Goal: Task Accomplishment & Management: Complete application form

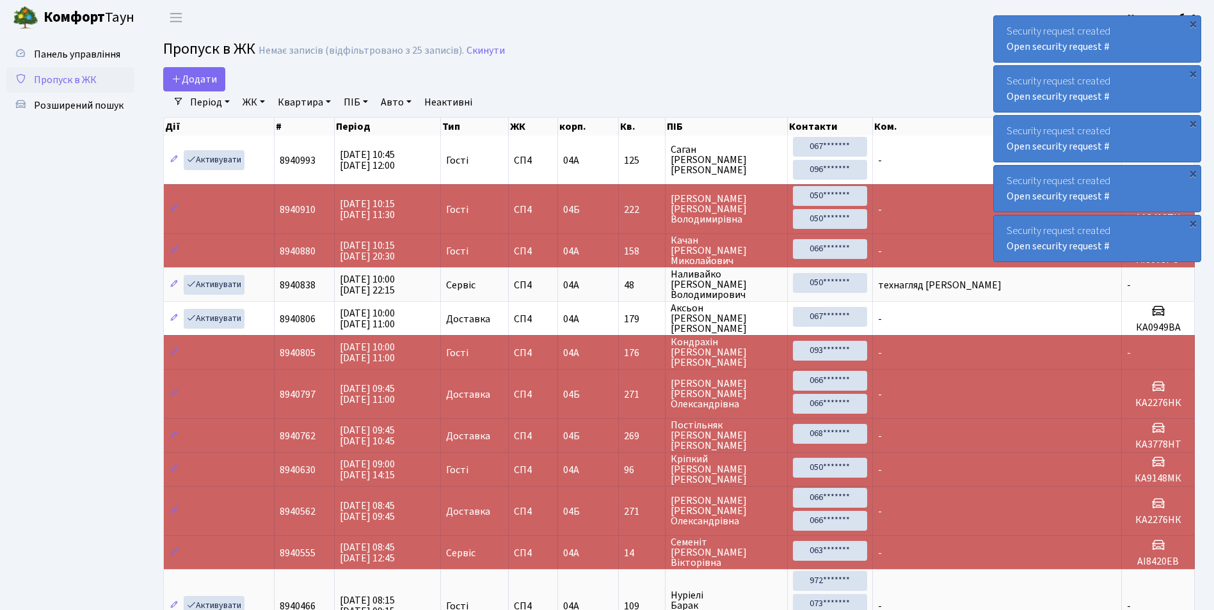
select select "25"
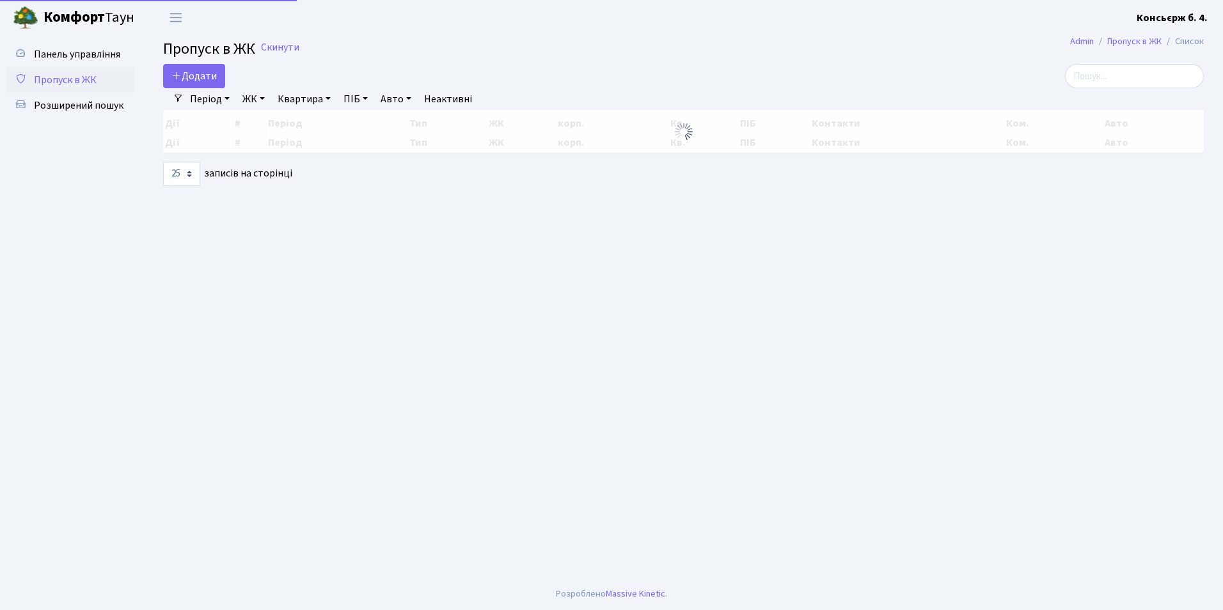
select select "25"
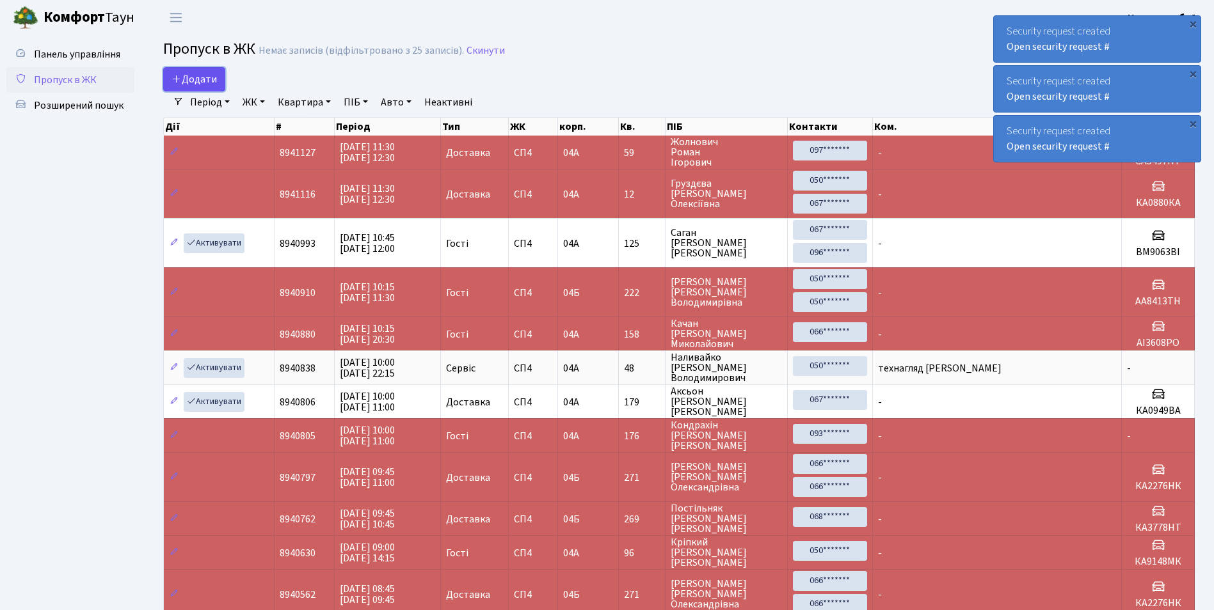
click at [187, 78] on span "Додати" at bounding box center [193, 79] width 45 height 14
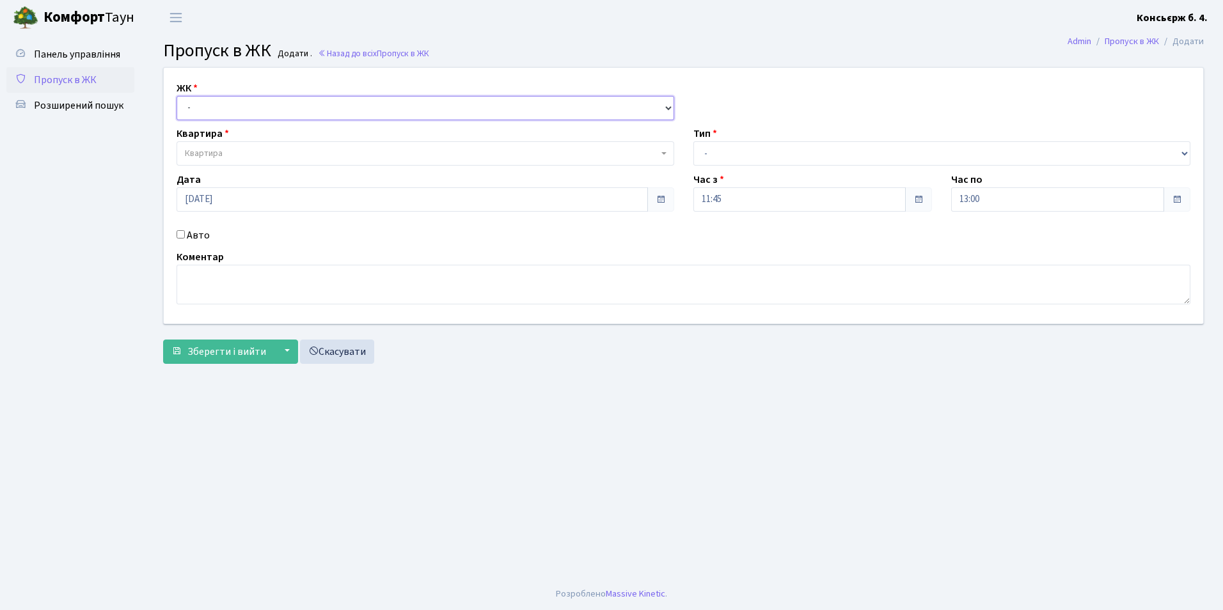
click at [215, 106] on select "- СП4, Столичне шосе, 5" at bounding box center [426, 108] width 498 height 24
select select "325"
click at [177, 96] on select "- СП4, Столичне шосе, 5" at bounding box center [426, 108] width 498 height 24
select select
click at [220, 154] on span "Квартира" at bounding box center [204, 153] width 38 height 13
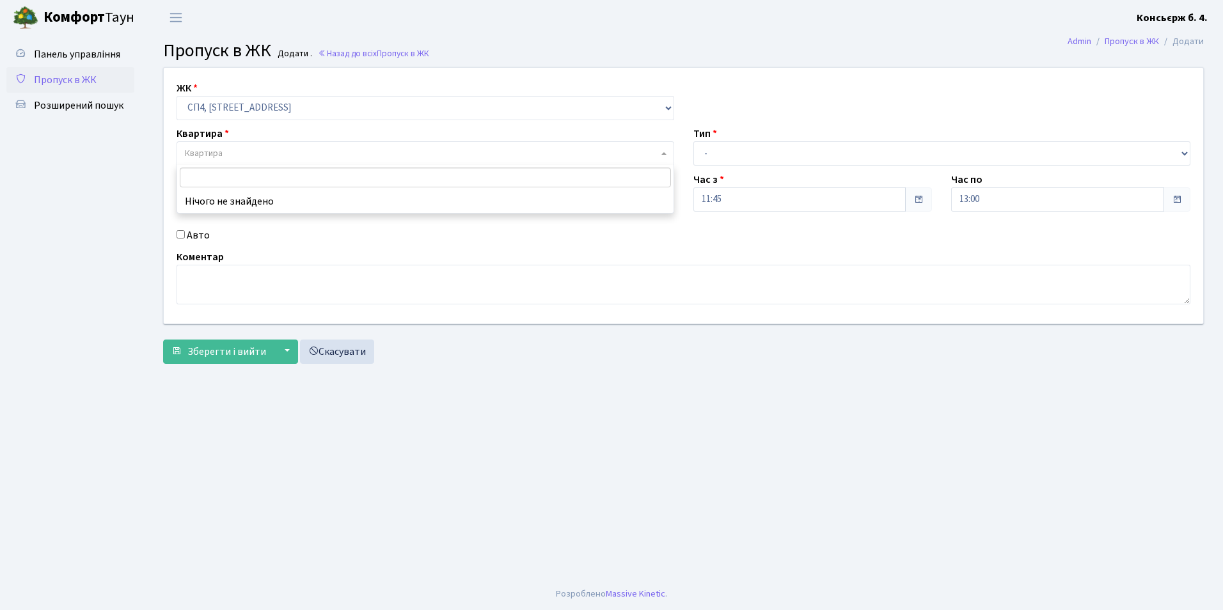
type input "7"
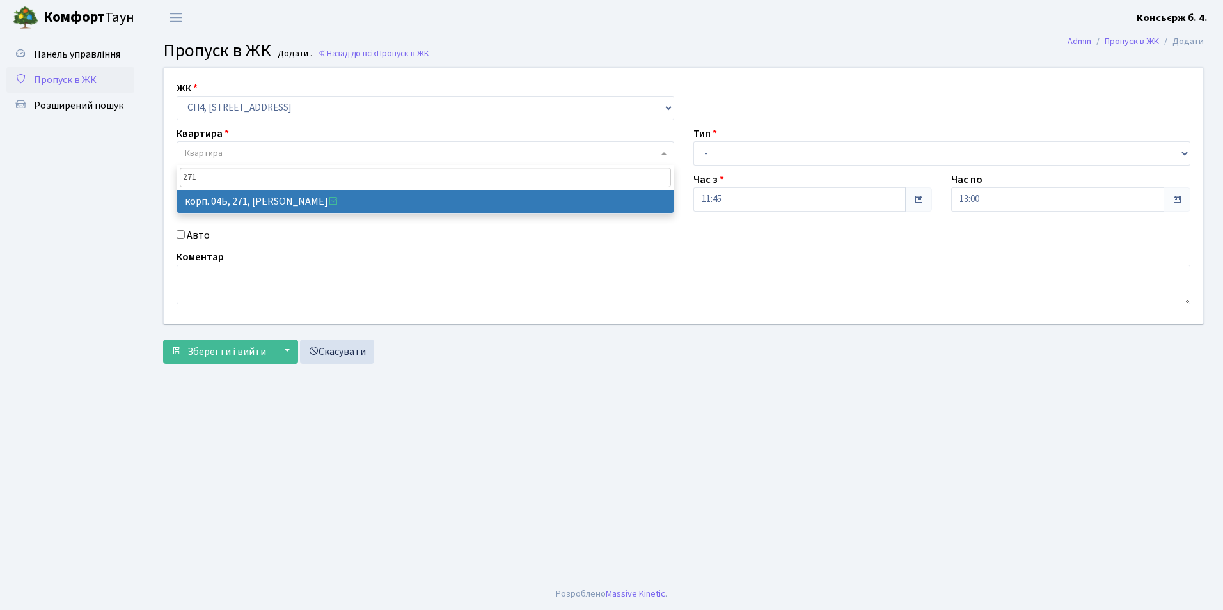
type input "271"
select select "21299"
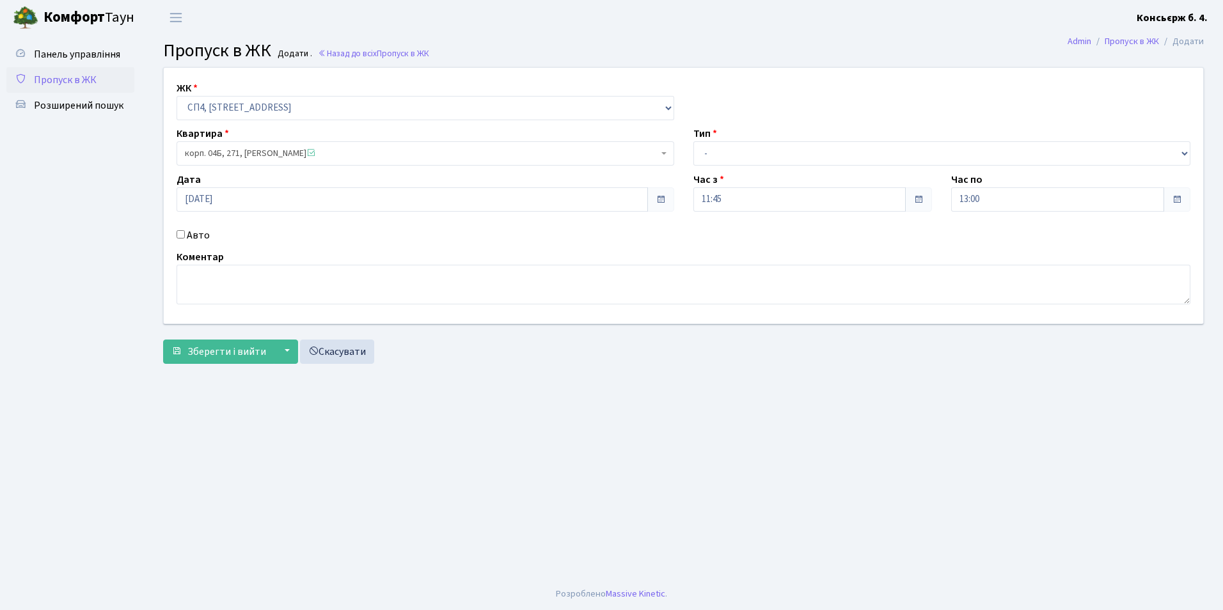
click at [183, 238] on input "Авто" at bounding box center [181, 234] width 8 height 8
checkbox input "true"
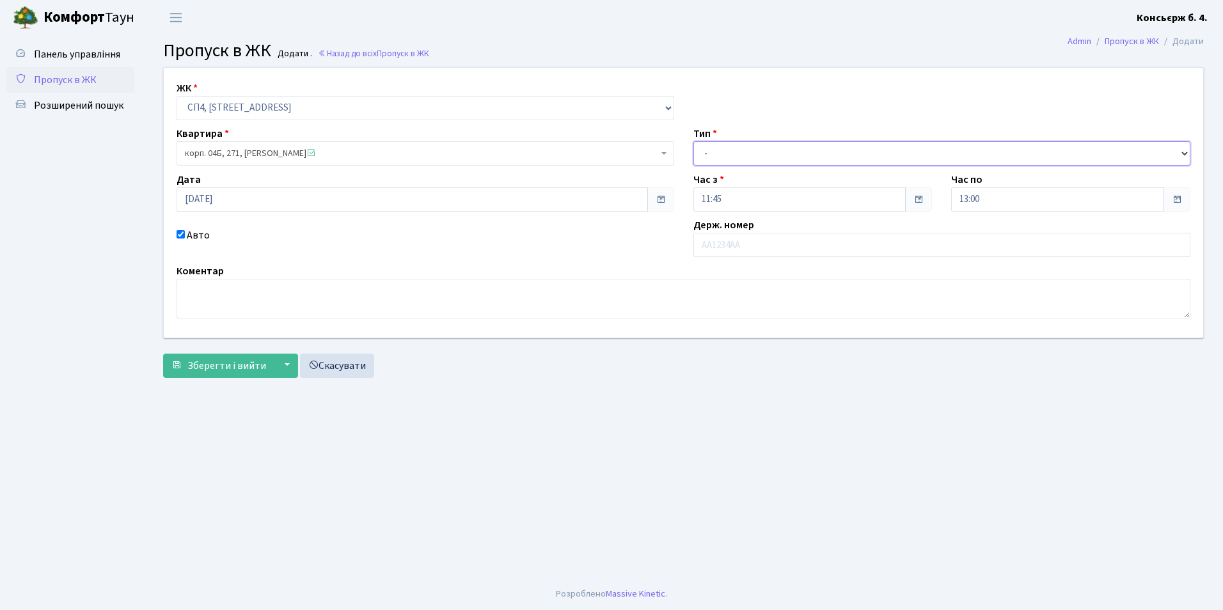
click at [750, 143] on select "- Доставка Таксі Гості Сервіс" at bounding box center [942, 153] width 498 height 24
select select "1"
click at [693, 141] on select "- Доставка Таксі Гості Сервіс" at bounding box center [942, 153] width 498 height 24
click at [720, 238] on input "text" at bounding box center [942, 245] width 498 height 24
type input "АА3471СМ"
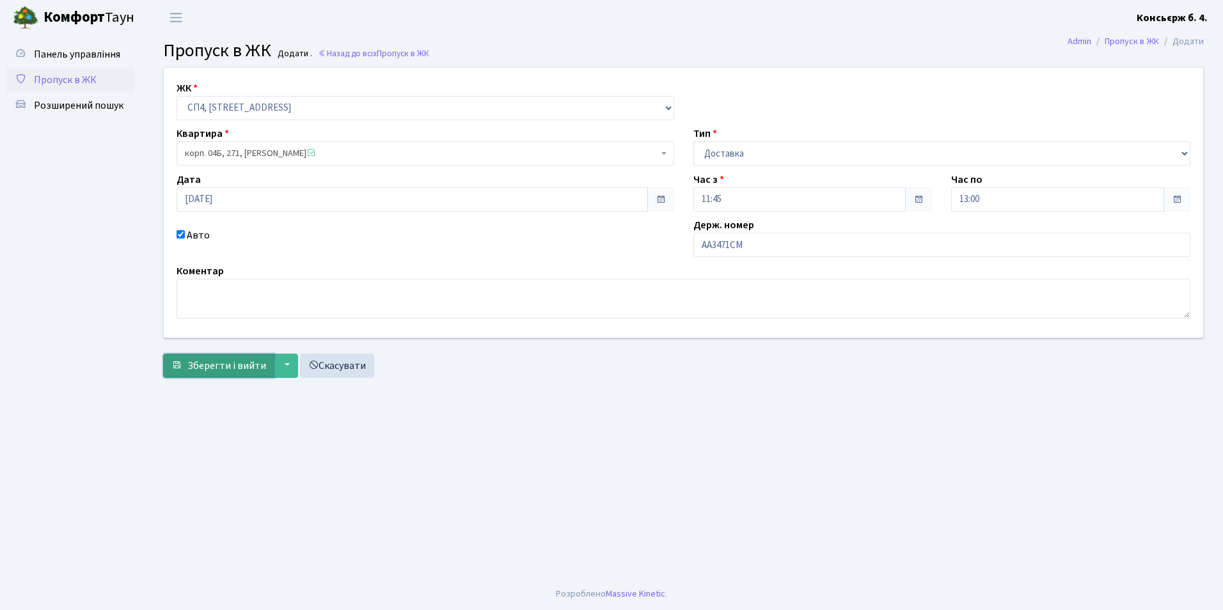
click at [208, 367] on span "Зберегти і вийти" at bounding box center [226, 366] width 79 height 14
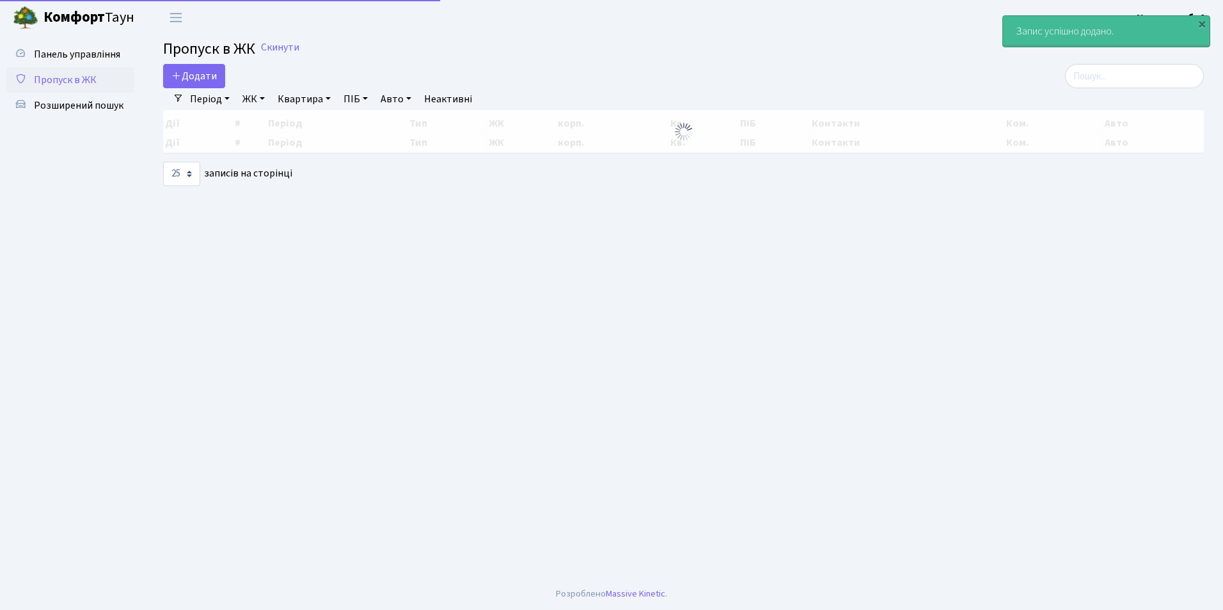
select select "25"
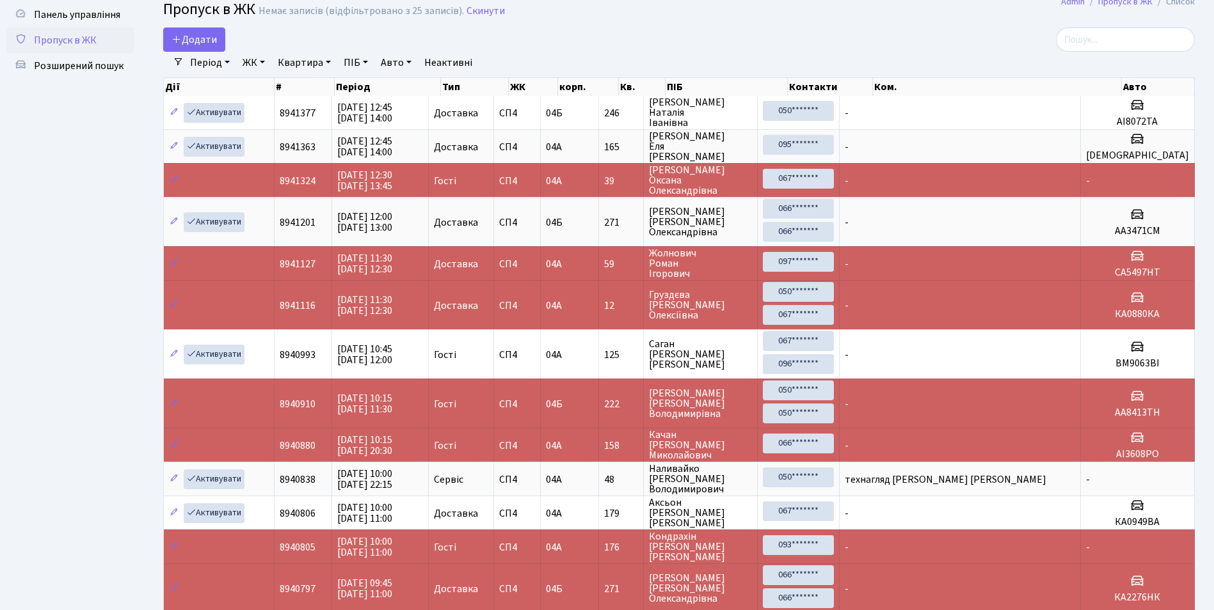
scroll to position [6, 0]
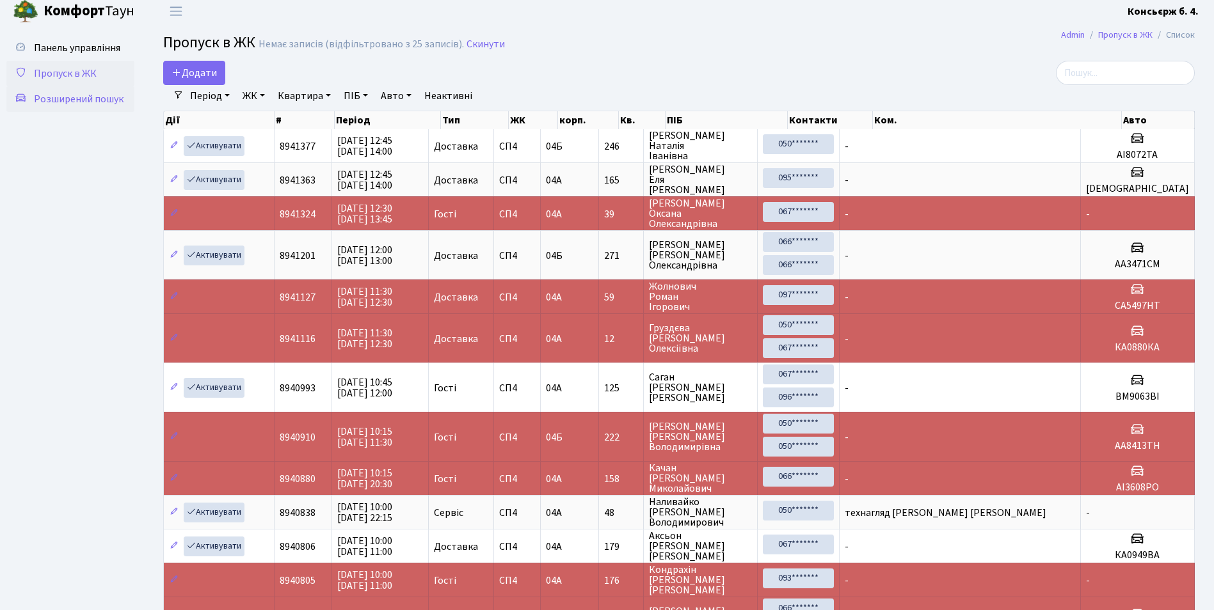
click at [119, 97] on span "Розширений пошук" at bounding box center [79, 99] width 90 height 14
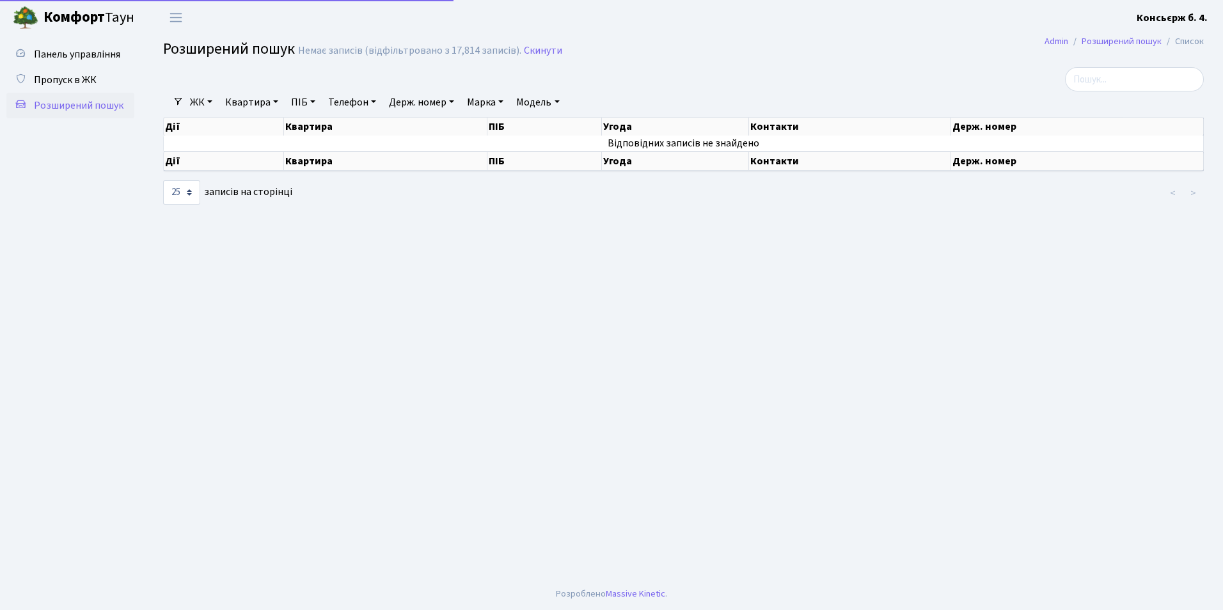
select select "25"
click at [202, 97] on link "ЖК" at bounding box center [201, 102] width 33 height 22
click at [218, 157] on link "СП4, [STREET_ADDRESS]" at bounding box center [253, 161] width 134 height 20
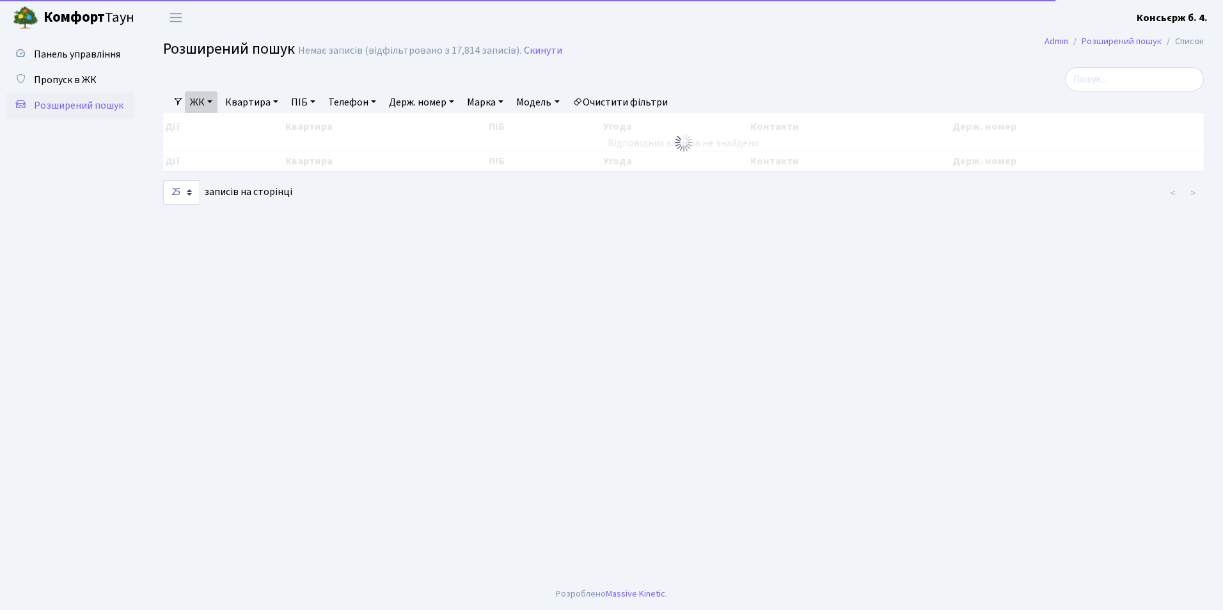
click at [422, 105] on link "Держ. номер" at bounding box center [421, 102] width 75 height 22
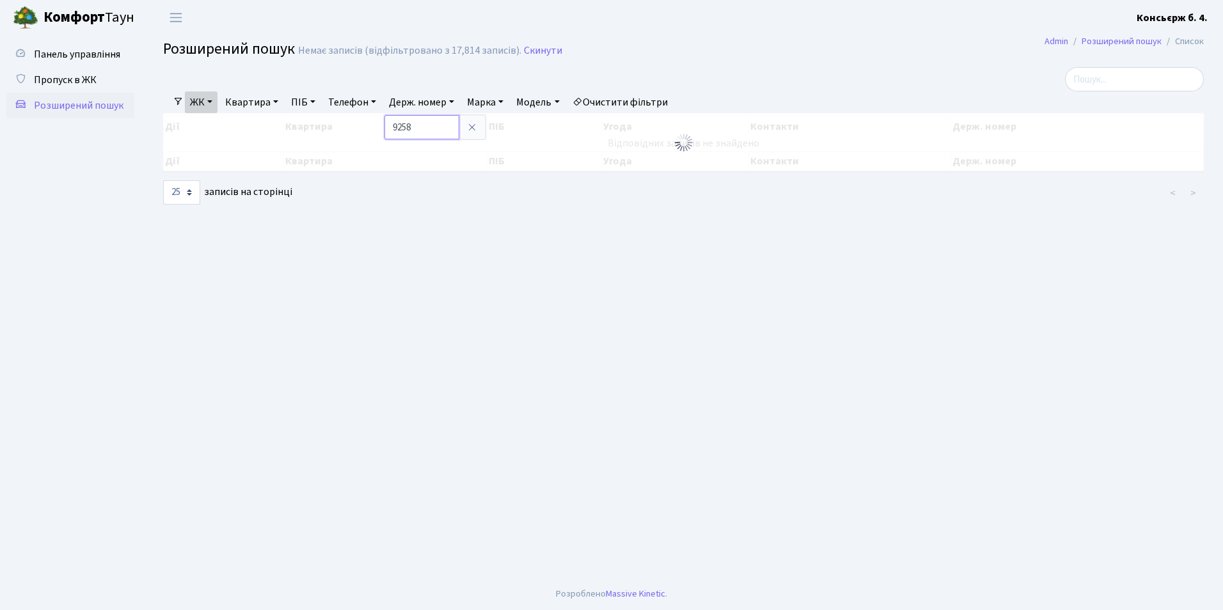
type input "9258"
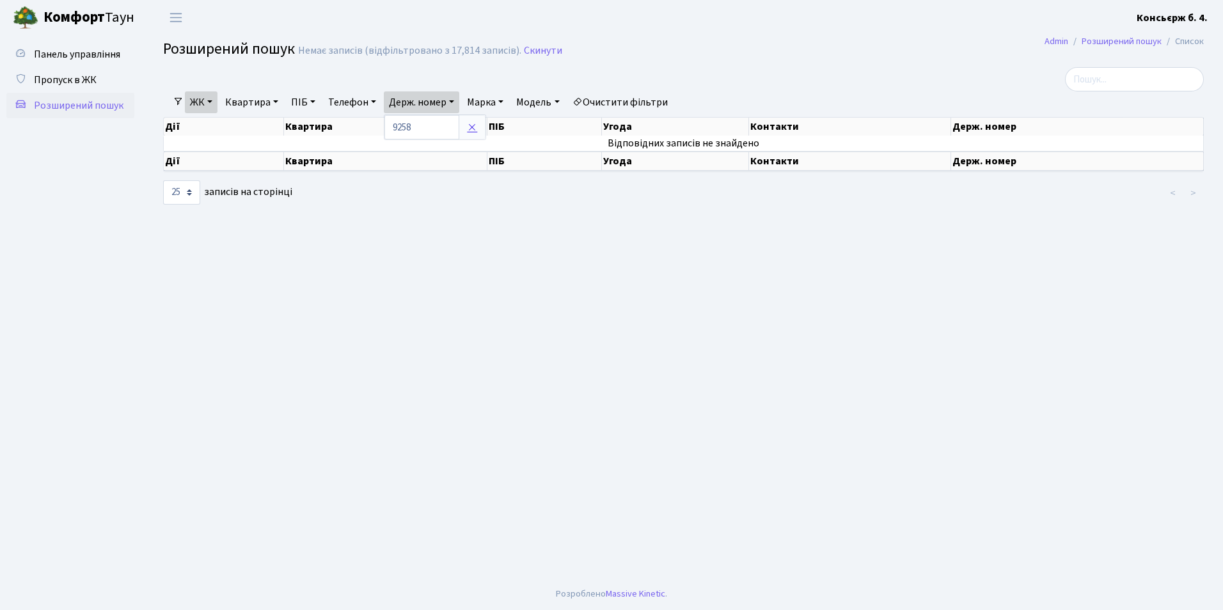
click at [474, 131] on icon at bounding box center [472, 127] width 10 height 10
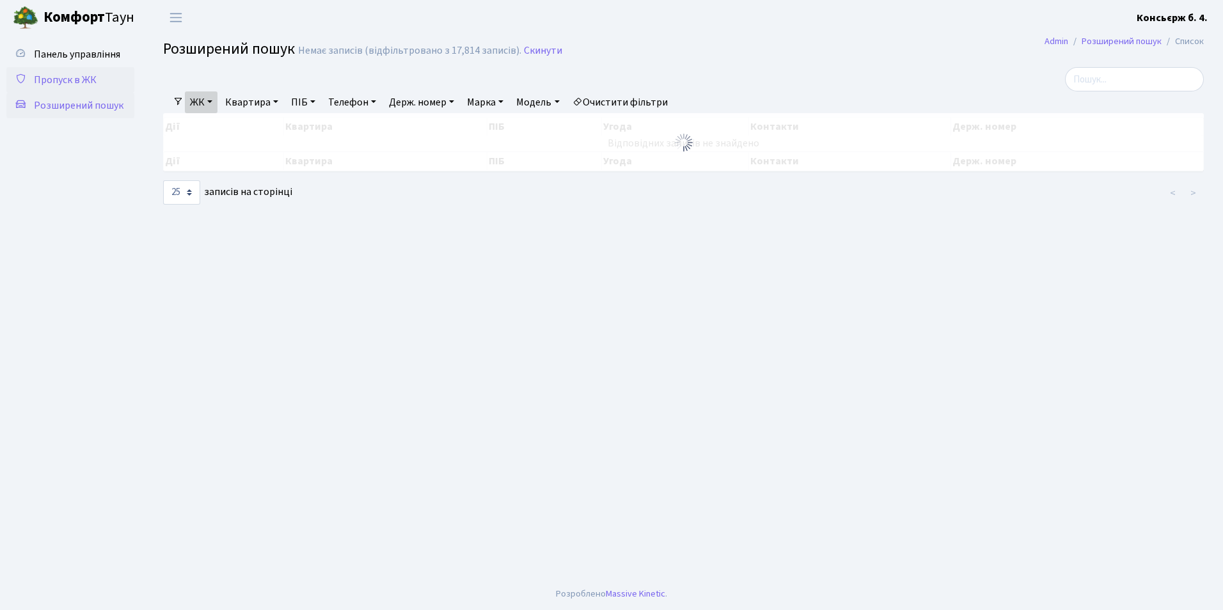
click at [109, 79] on link "Пропуск в ЖК" at bounding box center [70, 80] width 128 height 26
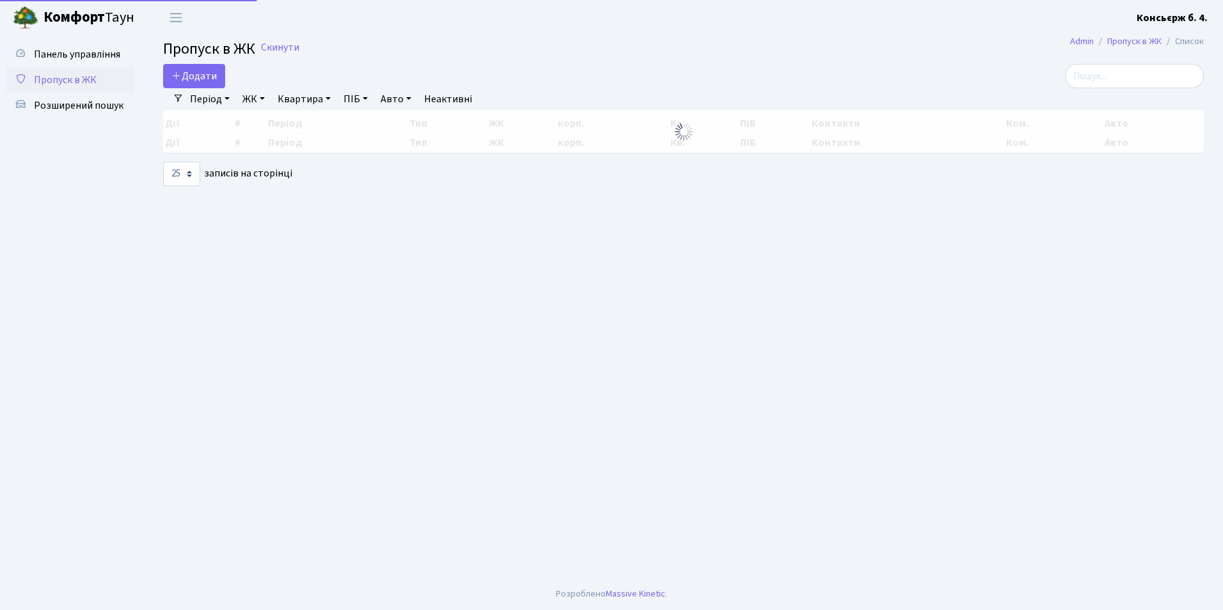
select select "25"
